Goal: Task Accomplishment & Management: Use online tool/utility

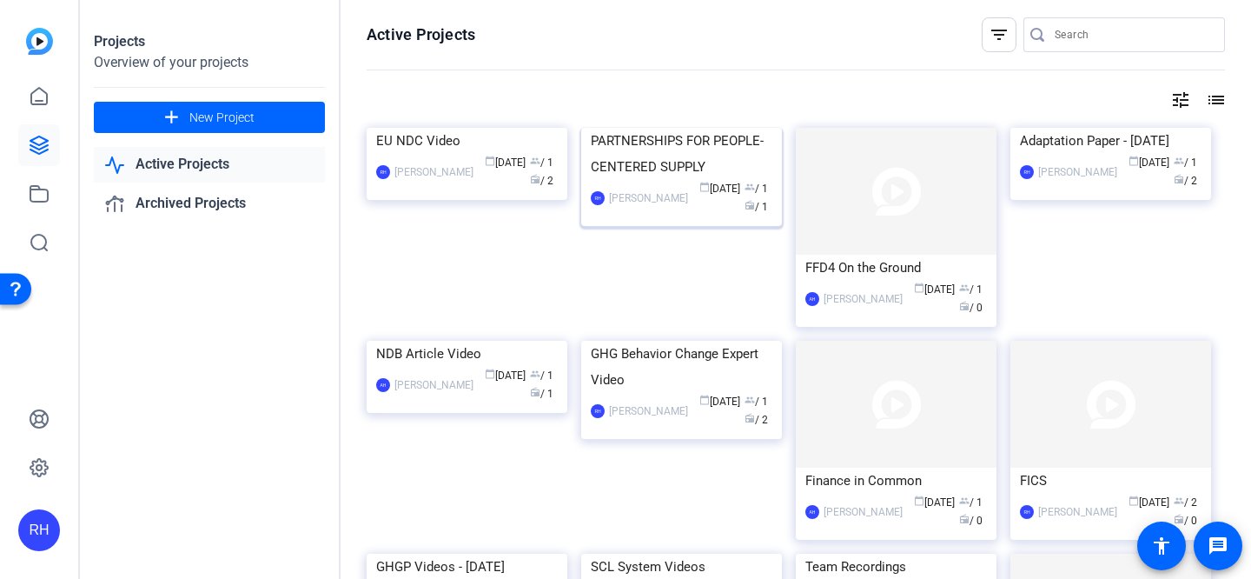
click at [663, 128] on img at bounding box center [681, 128] width 201 height 0
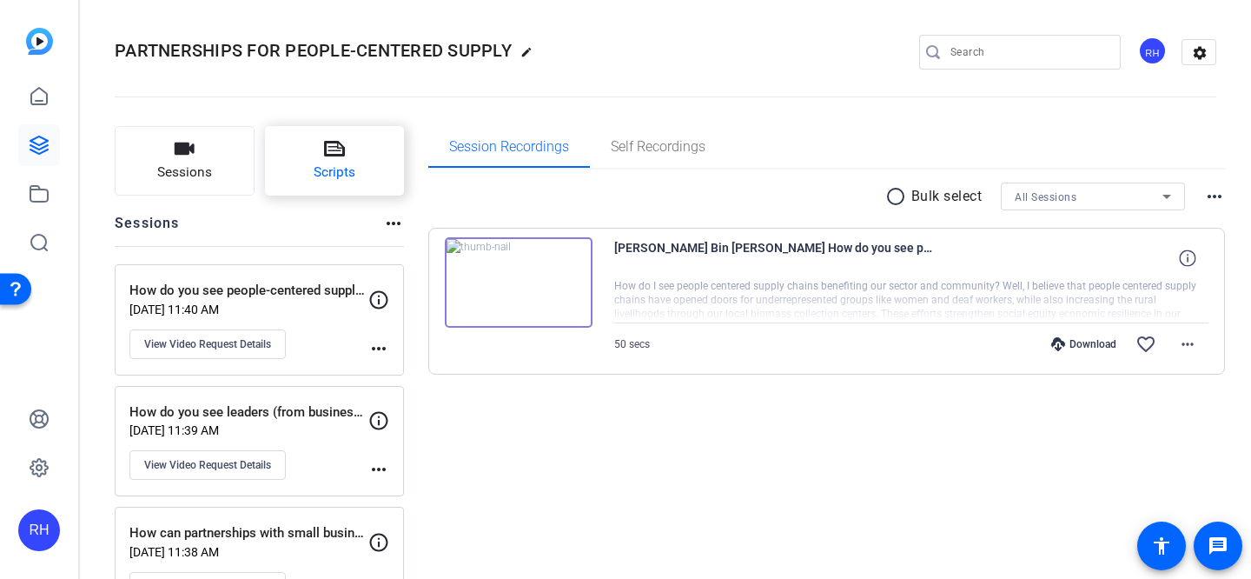
scroll to position [60, 0]
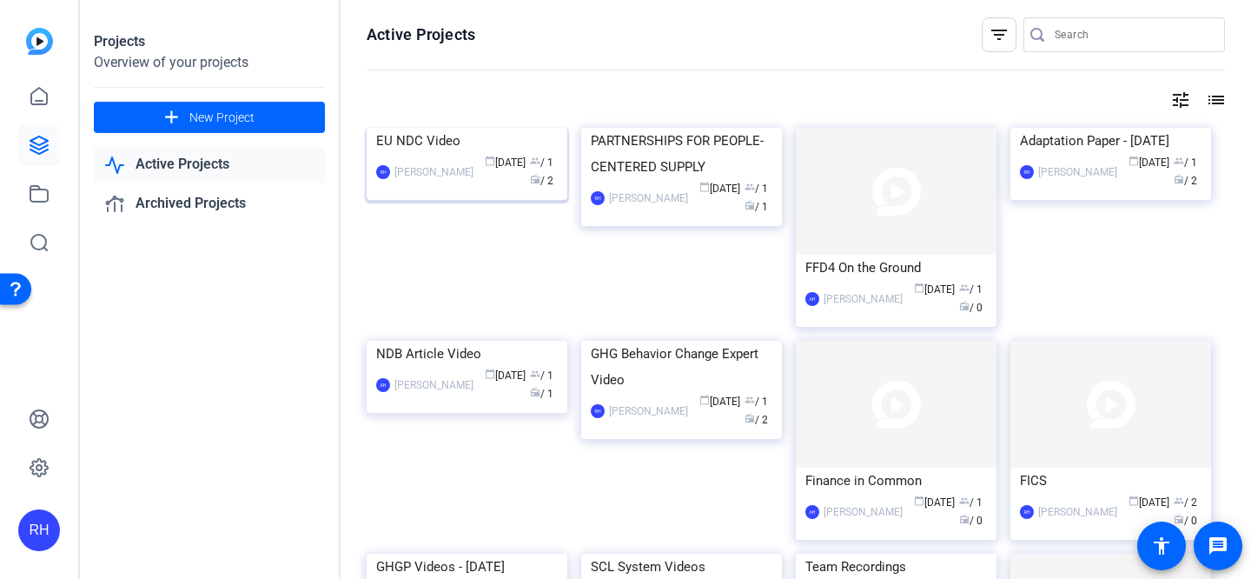
click at [507, 128] on img at bounding box center [467, 128] width 201 height 0
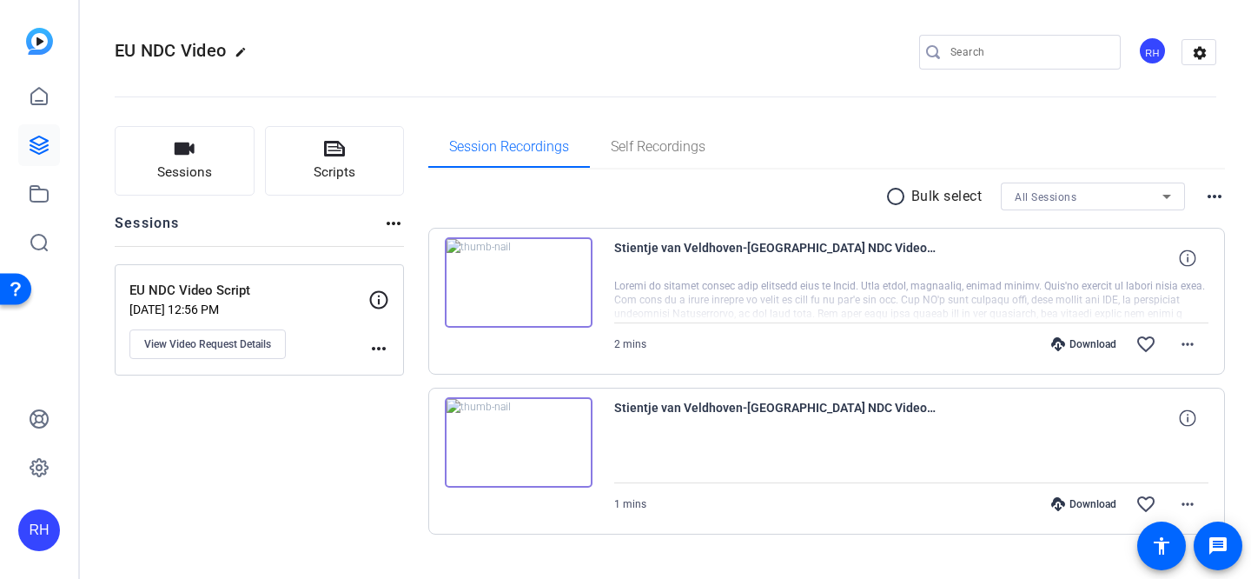
click at [374, 296] on icon at bounding box center [378, 299] width 21 height 21
click at [239, 365] on div "EU NDC Video Script [DATE] 12:56 PM View Video Request Details more_horiz" at bounding box center [259, 319] width 289 height 111
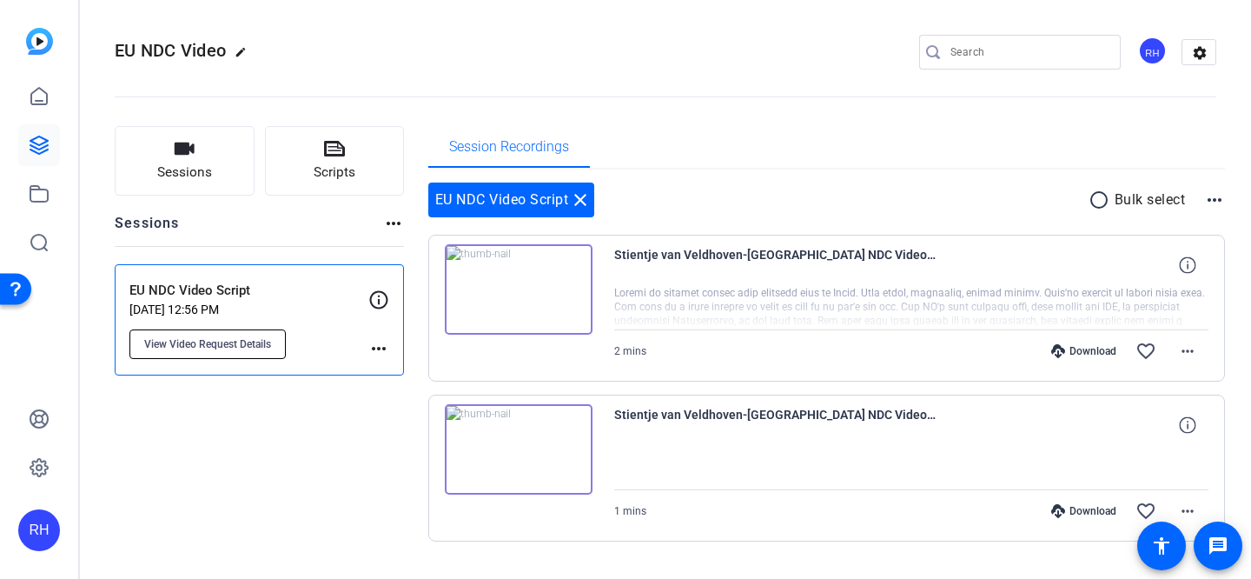
click at [239, 347] on span "View Video Request Details" at bounding box center [207, 344] width 127 height 14
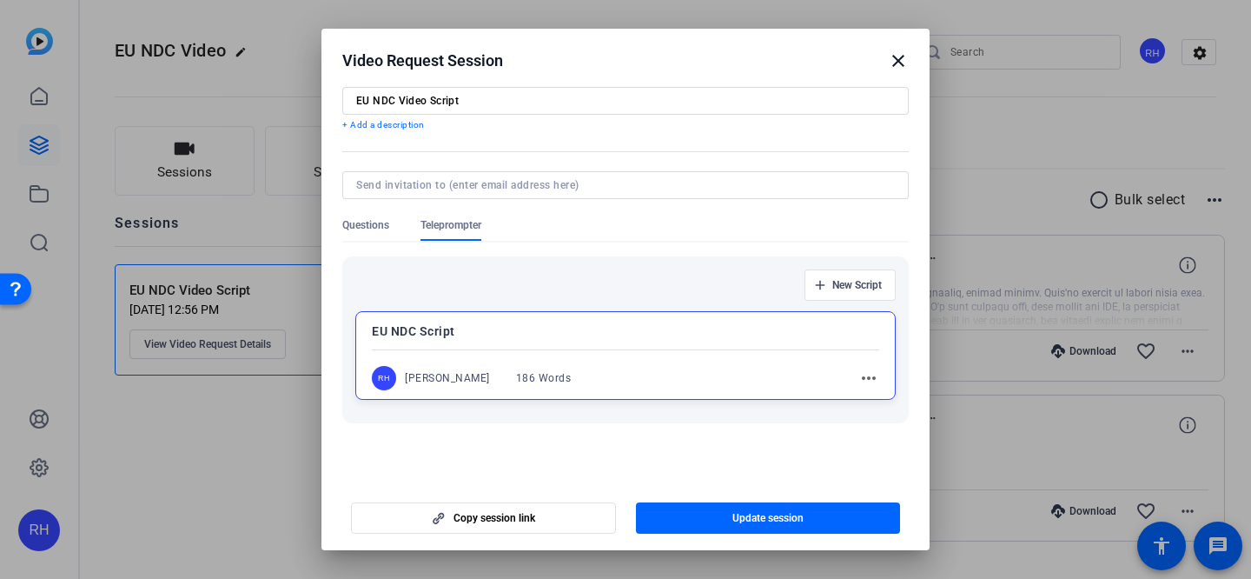
scroll to position [46, 0]
click at [870, 373] on mat-icon "more_horiz" at bounding box center [868, 378] width 21 height 21
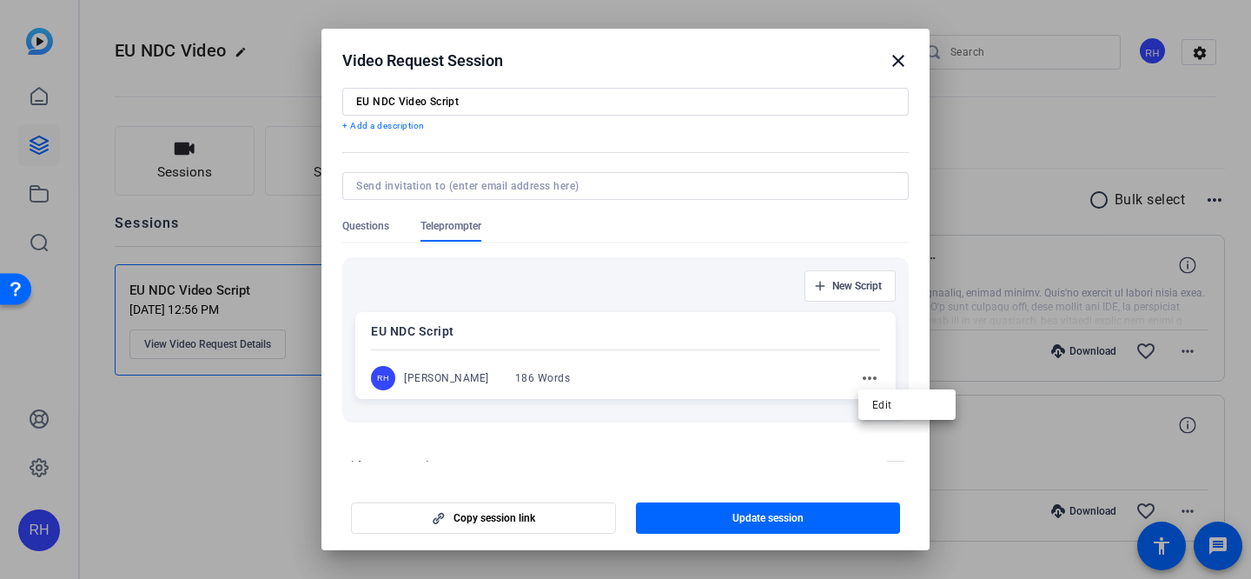
click at [799, 350] on div at bounding box center [625, 289] width 1251 height 579
click at [770, 340] on p "EU NDC Script" at bounding box center [625, 331] width 509 height 21
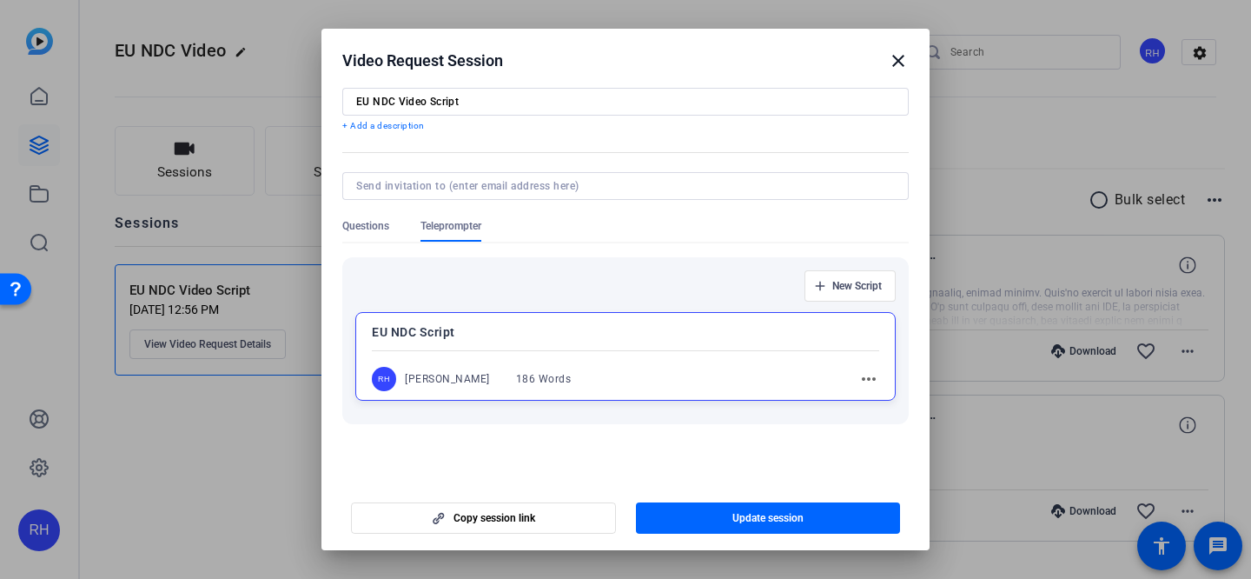
click at [731, 369] on div "[PERSON_NAME] 186 Words more_horiz" at bounding box center [625, 379] width 507 height 24
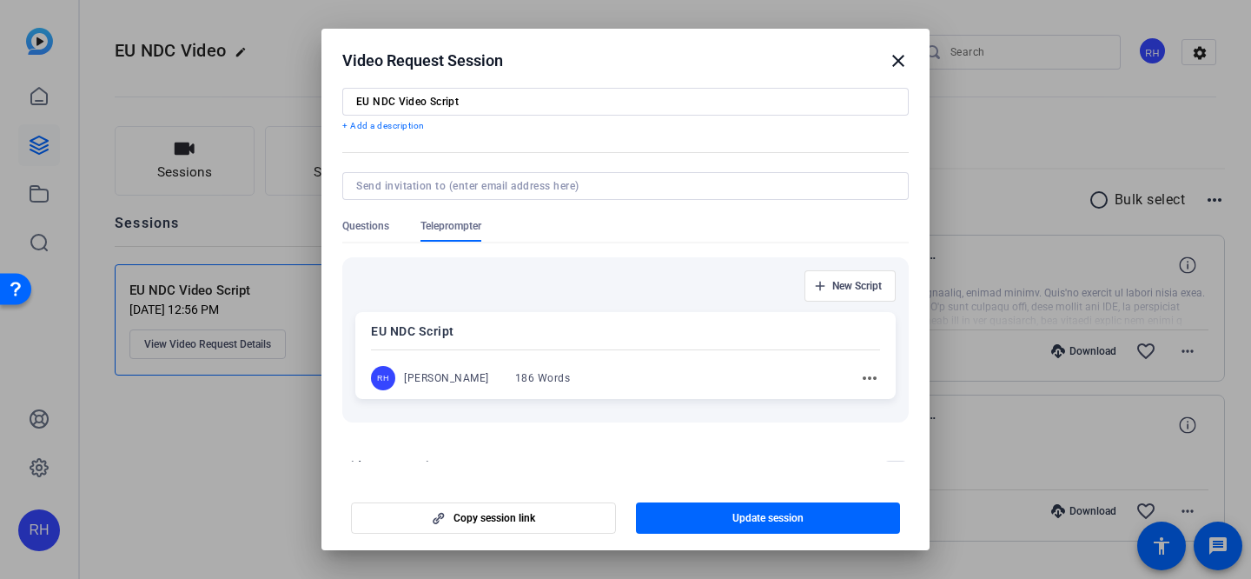
click at [712, 366] on div "[PERSON_NAME] 186 Words more_horiz" at bounding box center [625, 378] width 509 height 24
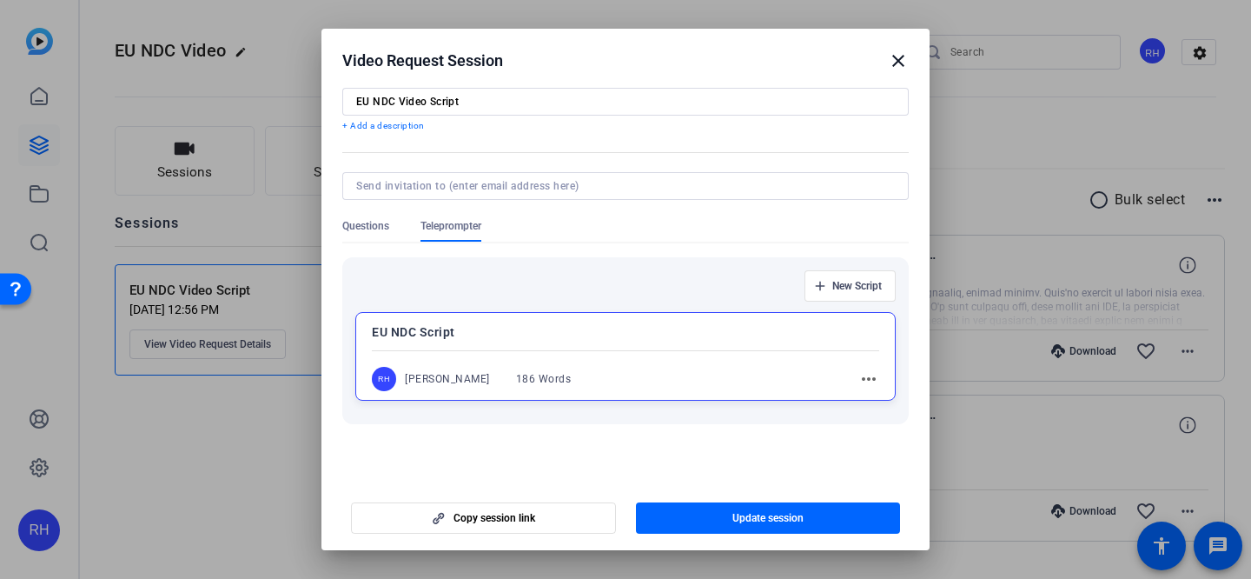
click at [864, 377] on mat-icon "more_horiz" at bounding box center [868, 378] width 21 height 21
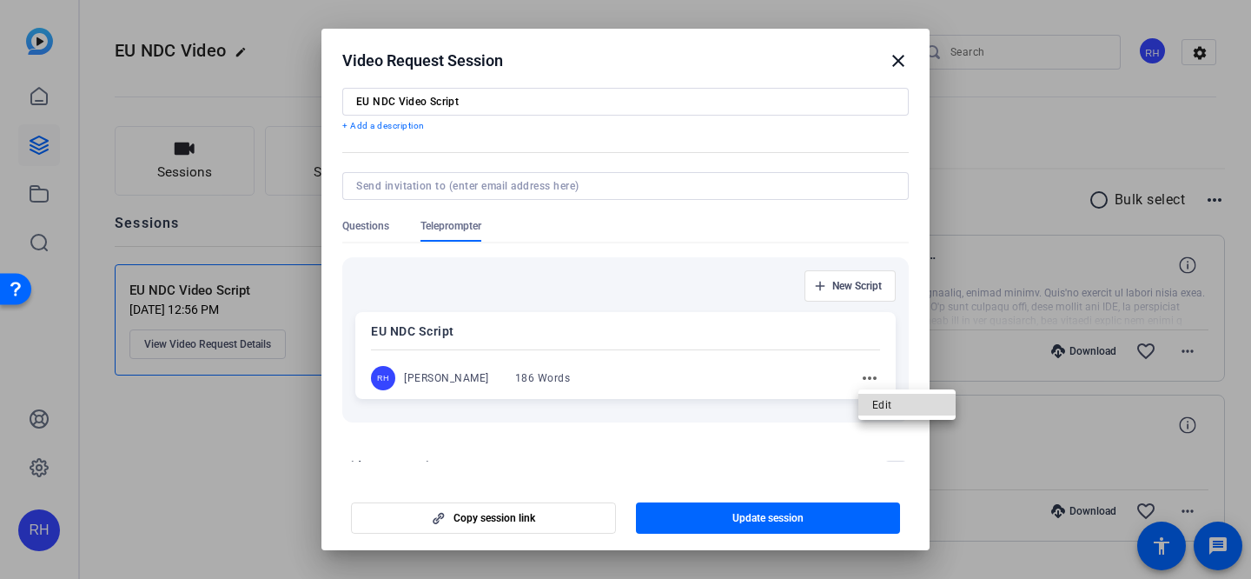
click at [885, 398] on span "Edit" at bounding box center [906, 404] width 69 height 21
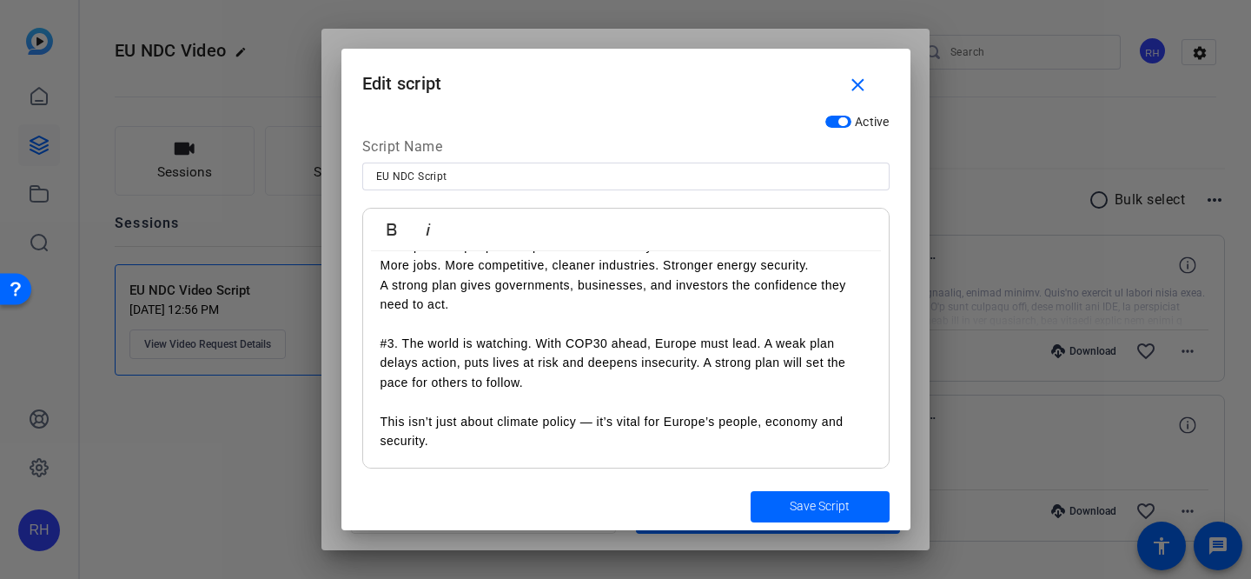
scroll to position [0, 0]
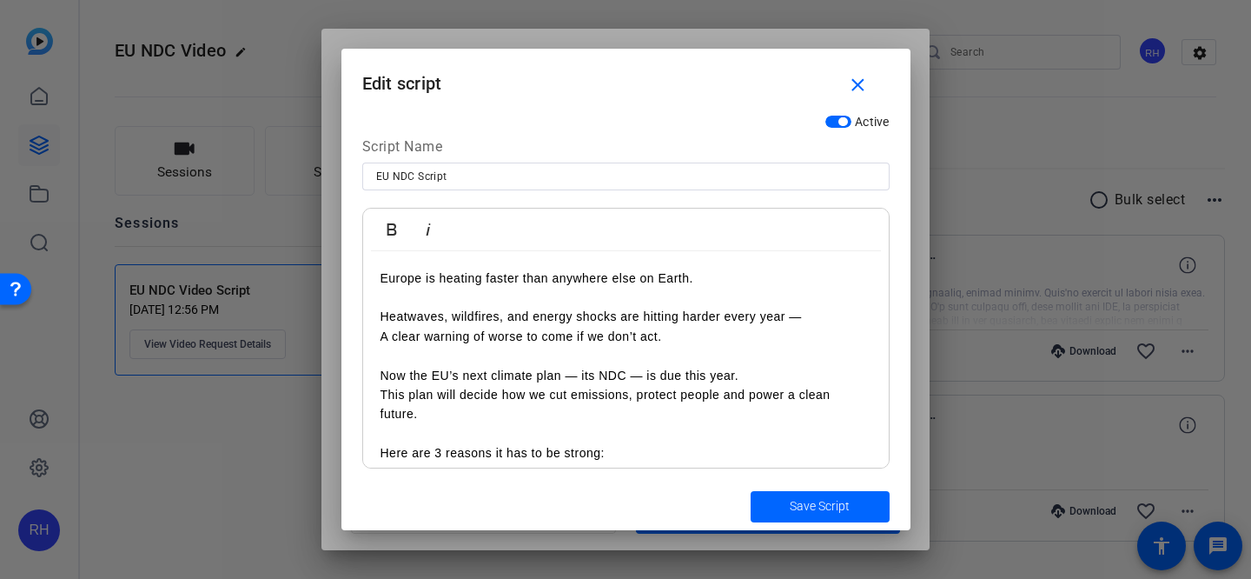
drag, startPoint x: 440, startPoint y: 442, endPoint x: 330, endPoint y: 107, distance: 352.7
click at [330, 107] on div "Video Request Session close Session name Advanced settings EU NDC Video Script …" at bounding box center [625, 289] width 1251 height 579
copy div "Loremi do sitamet consec adip elitsedd eius te Incid. Utlaboree, doloremag, ali…"
